Goal: Find specific page/section: Find specific page/section

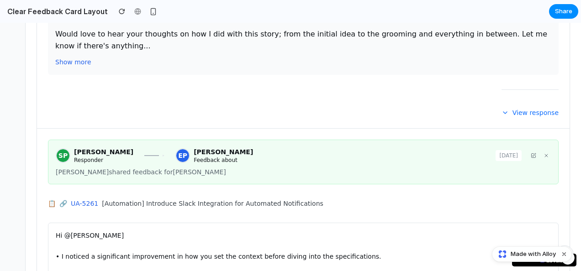
scroll to position [423, 0]
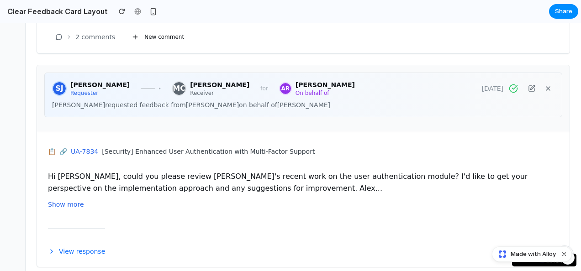
scroll to position [661, 0]
